Goal: Information Seeking & Learning: Check status

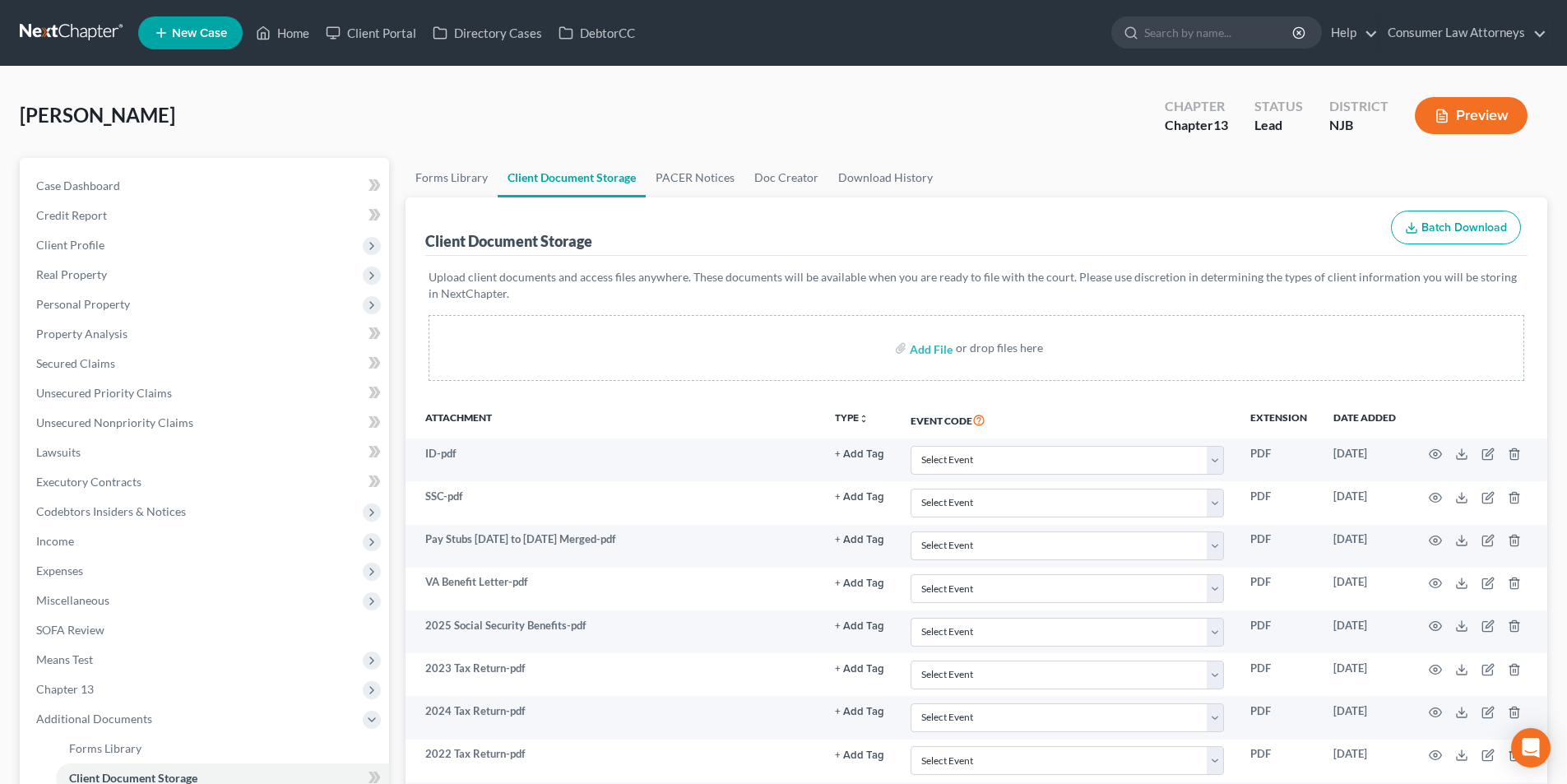
click at [199, 27] on span "New Case" at bounding box center [199, 32] width 55 height 12
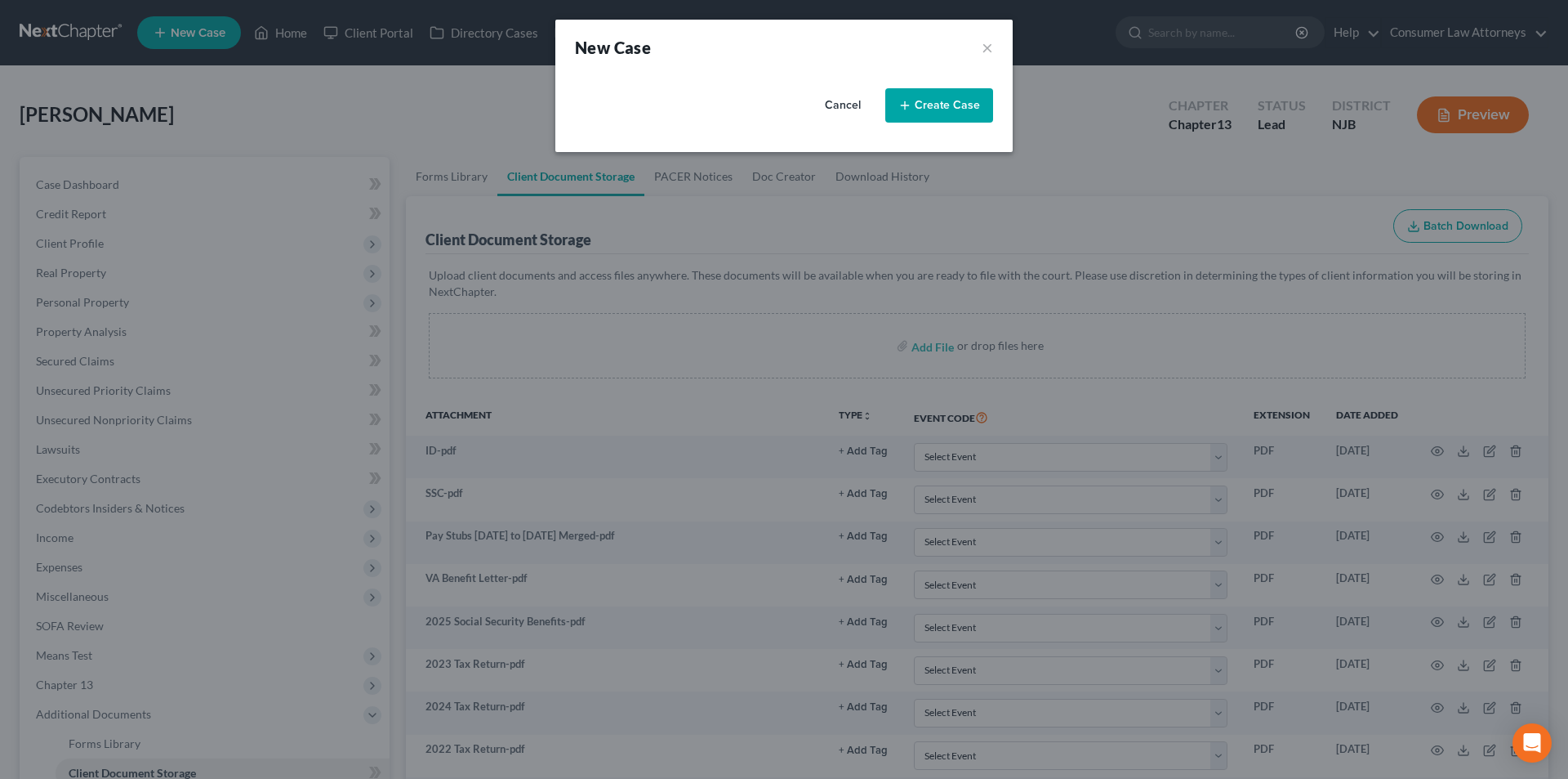
select select "15"
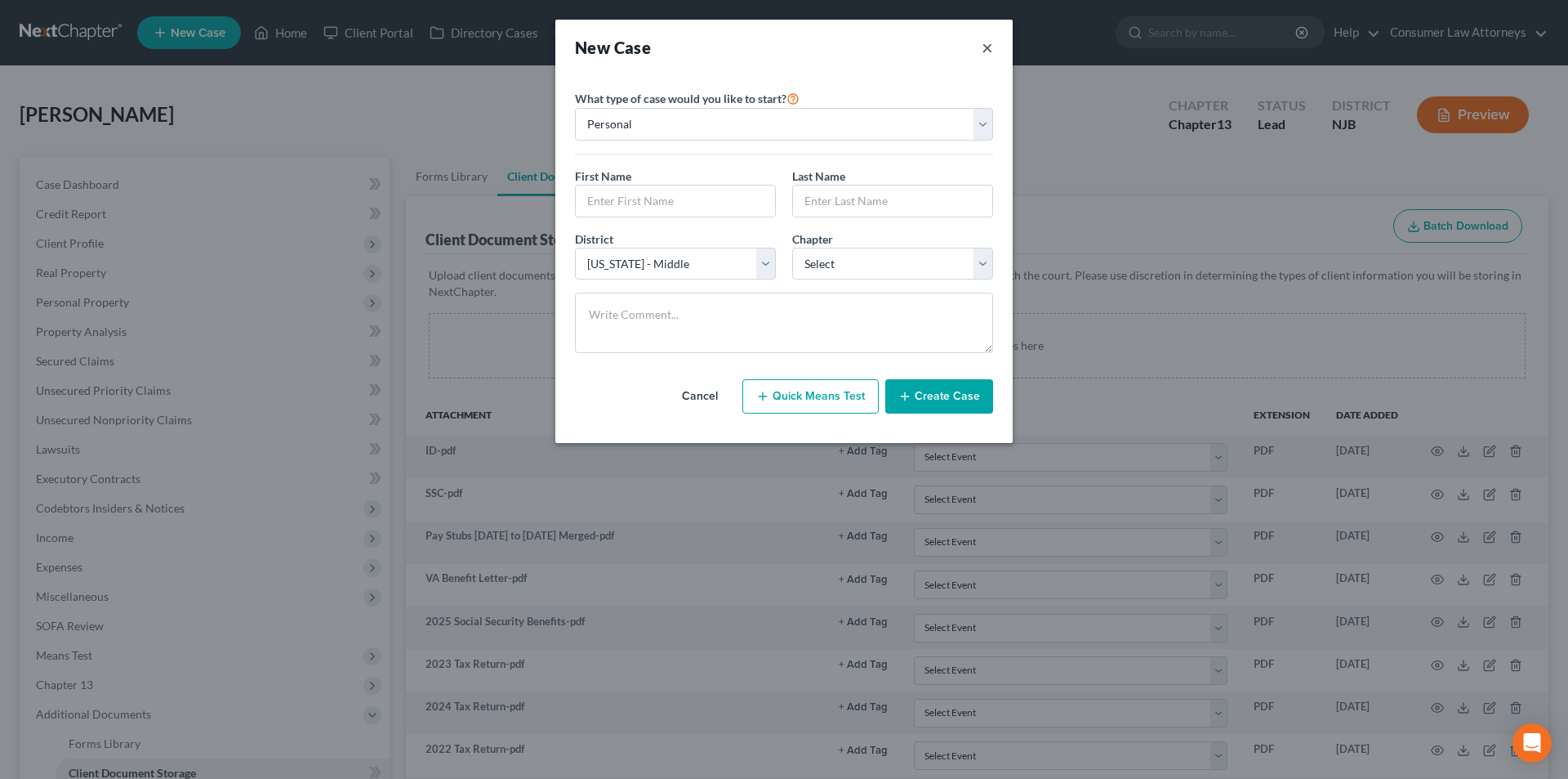
click at [987, 51] on button "×" at bounding box center [988, 47] width 11 height 23
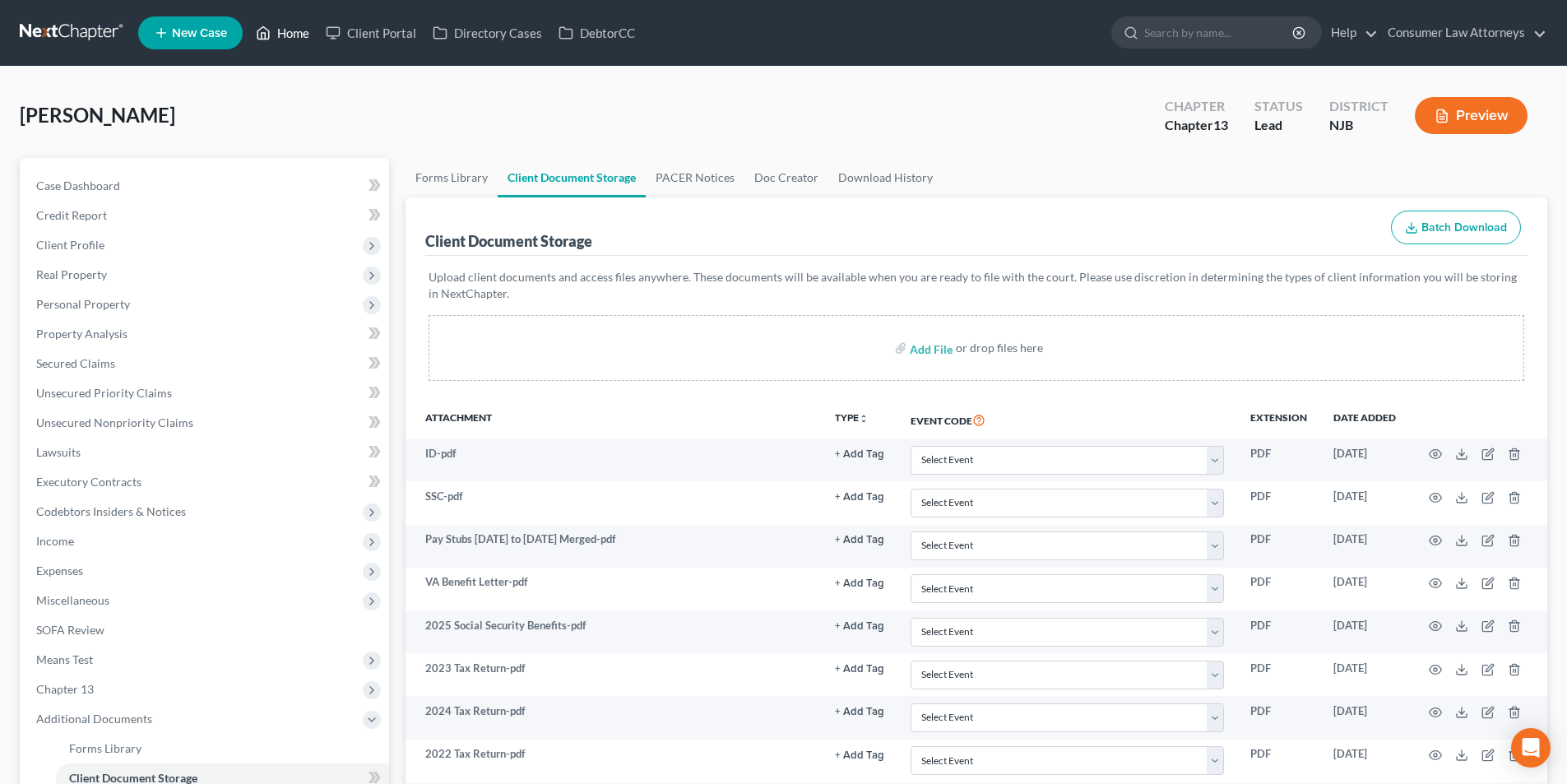
click at [292, 34] on link "Home" at bounding box center [282, 32] width 70 height 30
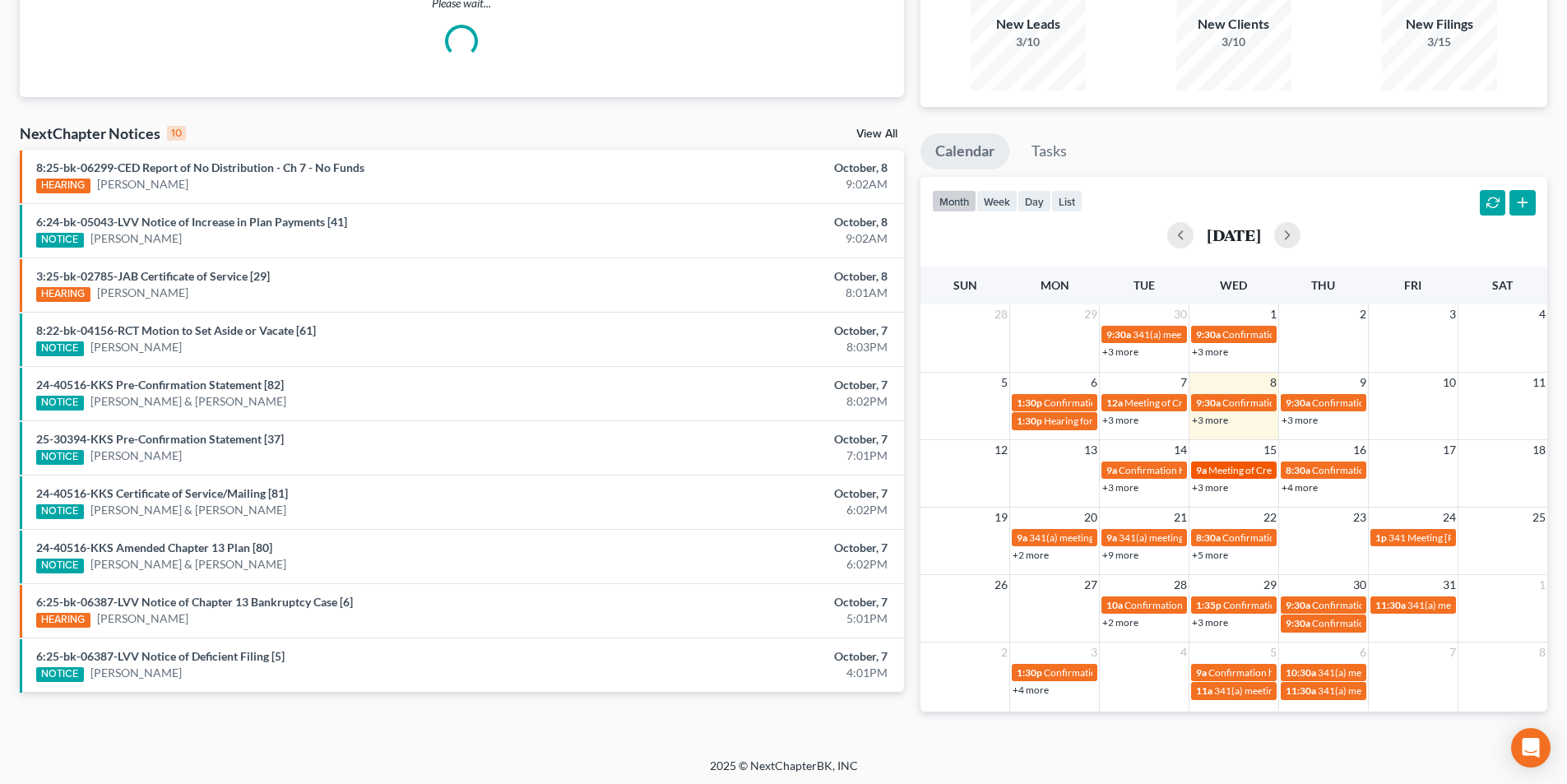
scroll to position [165, 0]
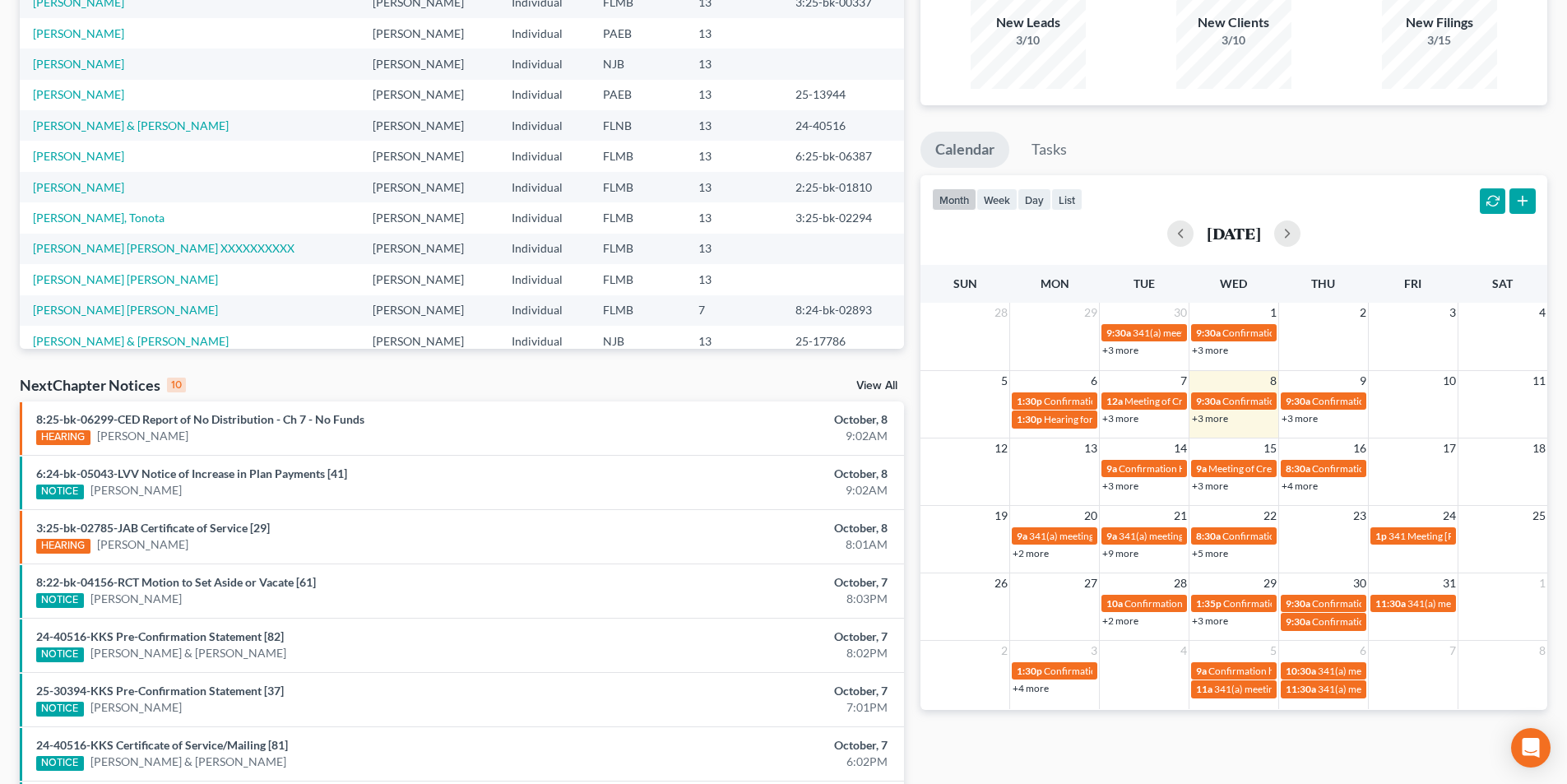
click at [1225, 419] on link "+3 more" at bounding box center [1211, 417] width 36 height 12
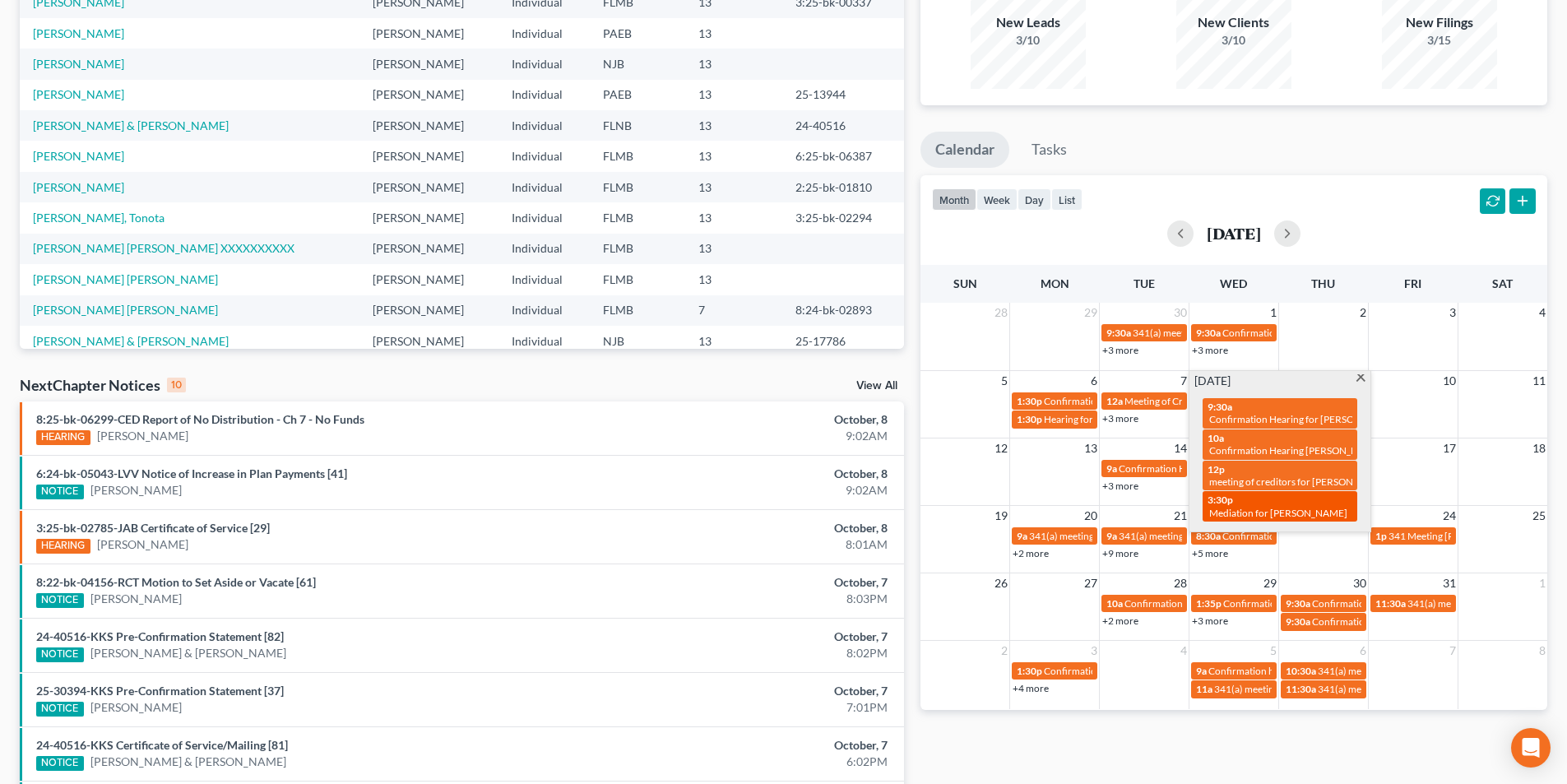
click at [1275, 511] on span "Mediation for [PERSON_NAME]" at bounding box center [1278, 513] width 138 height 12
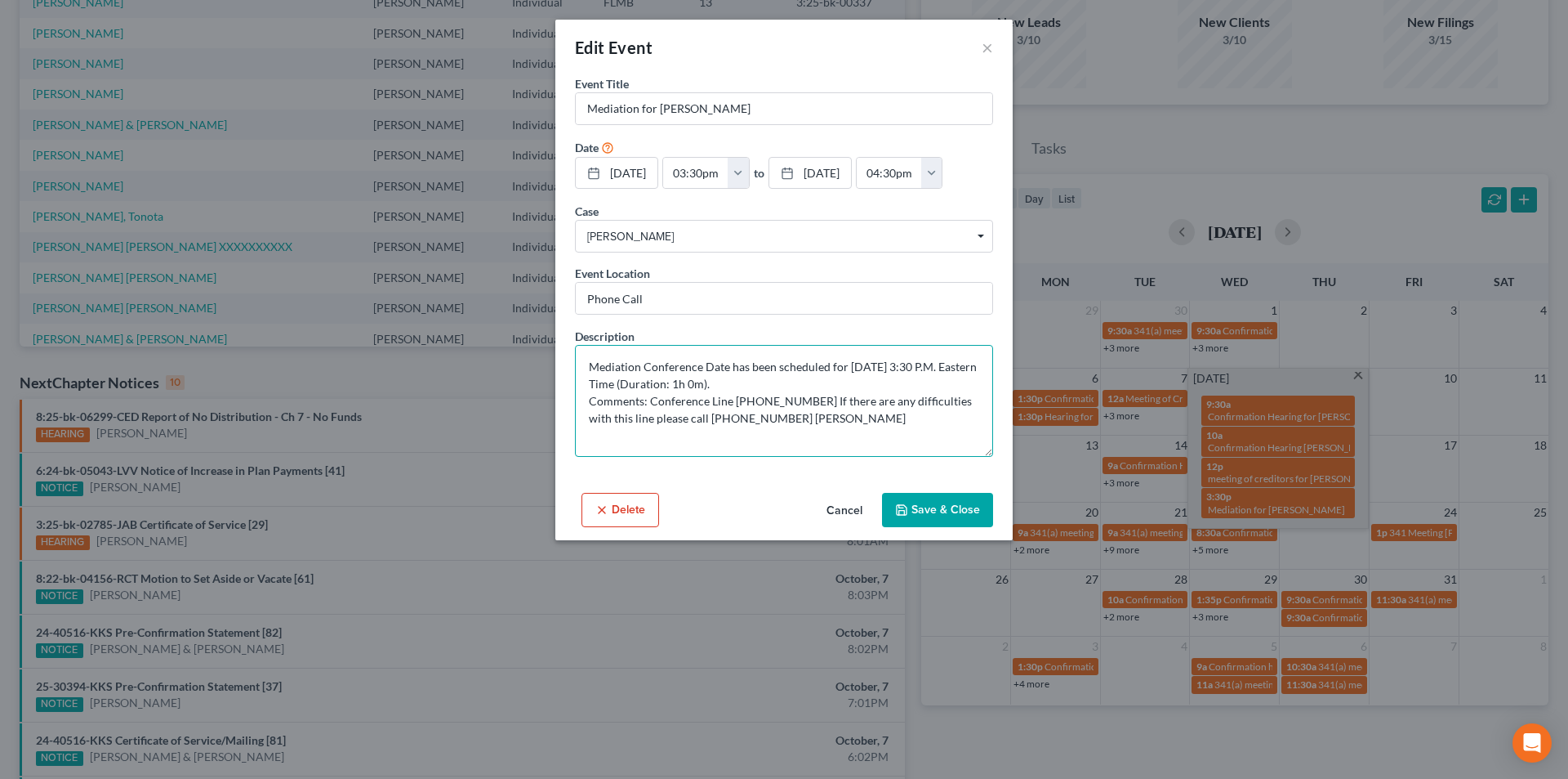
drag, startPoint x: 816, startPoint y: 419, endPoint x: 571, endPoint y: 362, distance: 251.5
click at [571, 362] on div "Event Title * Mediation for [PERSON_NAME] Date [DATE] close Date [DATE] Time 12…" at bounding box center [784, 280] width 457 height 411
click at [993, 48] on button "×" at bounding box center [988, 47] width 11 height 20
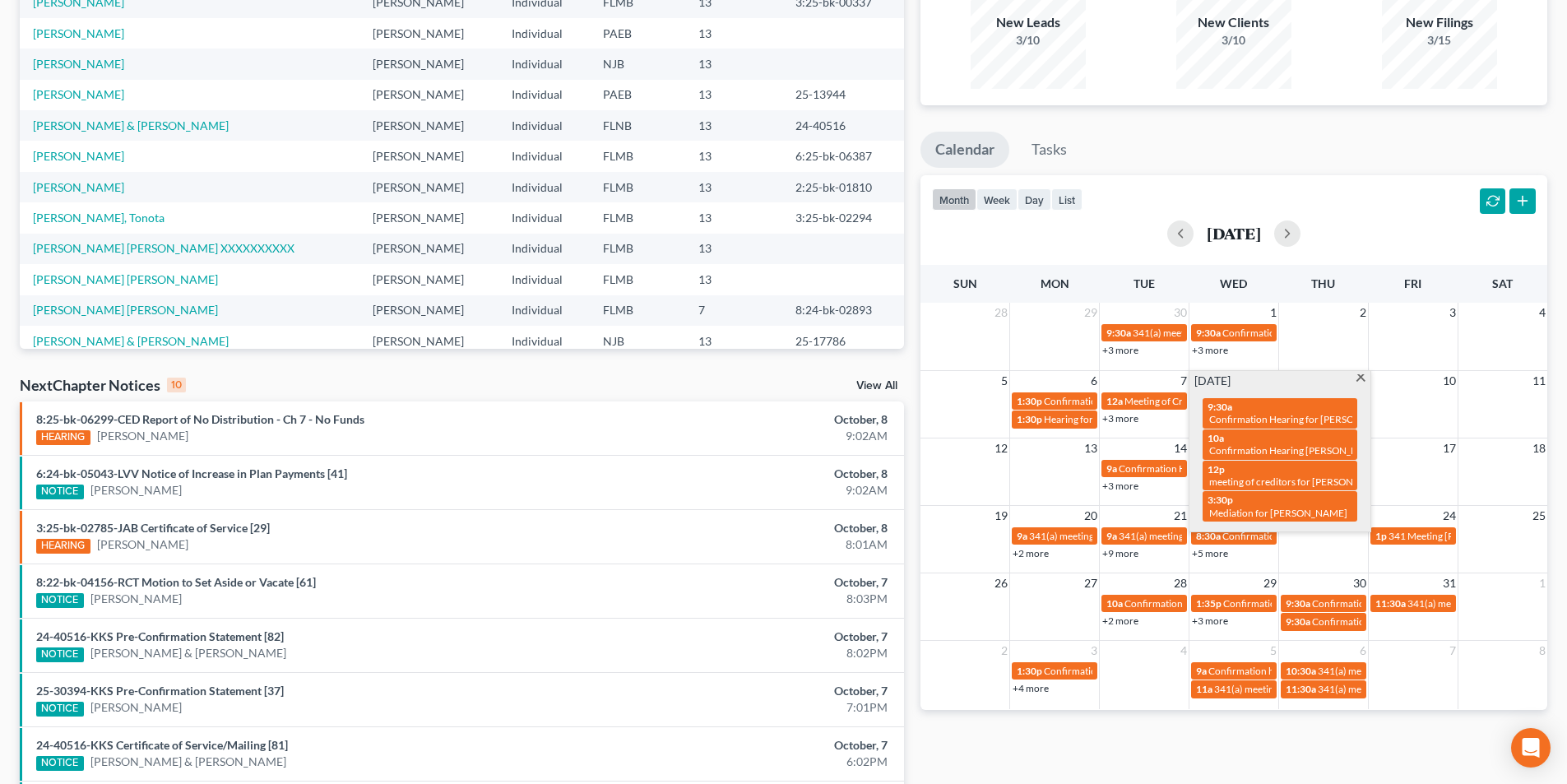
click at [1362, 379] on span at bounding box center [1361, 379] width 12 height 10
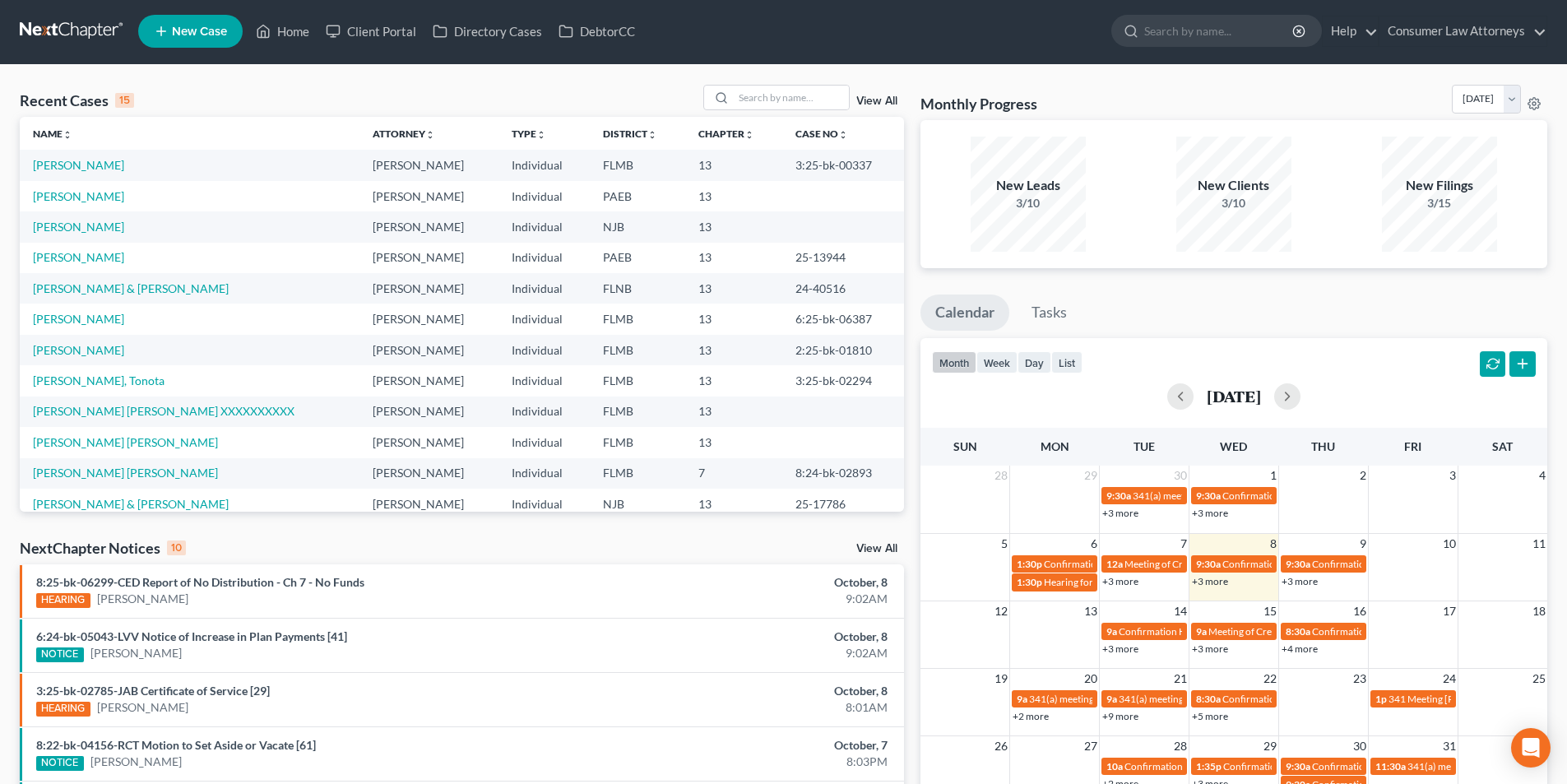
scroll to position [0, 0]
